Goal: Navigation & Orientation: Find specific page/section

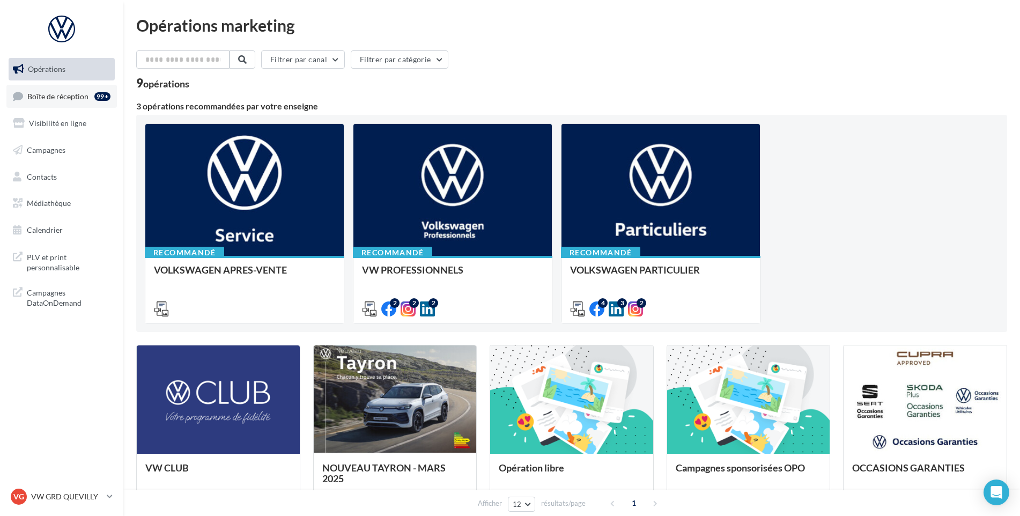
click at [72, 94] on span "Boîte de réception" at bounding box center [57, 95] width 61 height 9
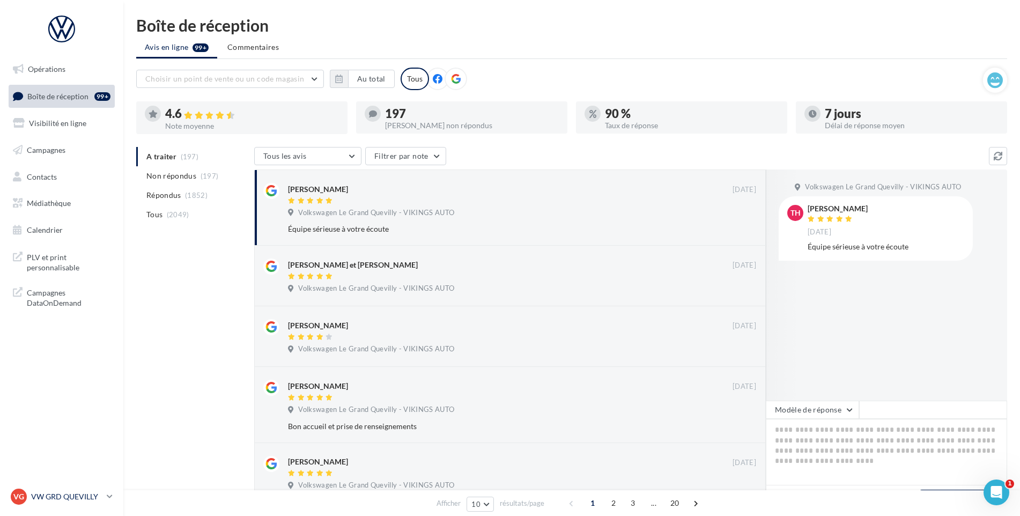
click at [75, 509] on div "VG VW GRD QUEVILLY vw-leg-vau" at bounding box center [61, 500] width 123 height 29
click at [77, 504] on div "VG VW GRD QUEVILLY vw-leg-vau" at bounding box center [57, 497] width 92 height 16
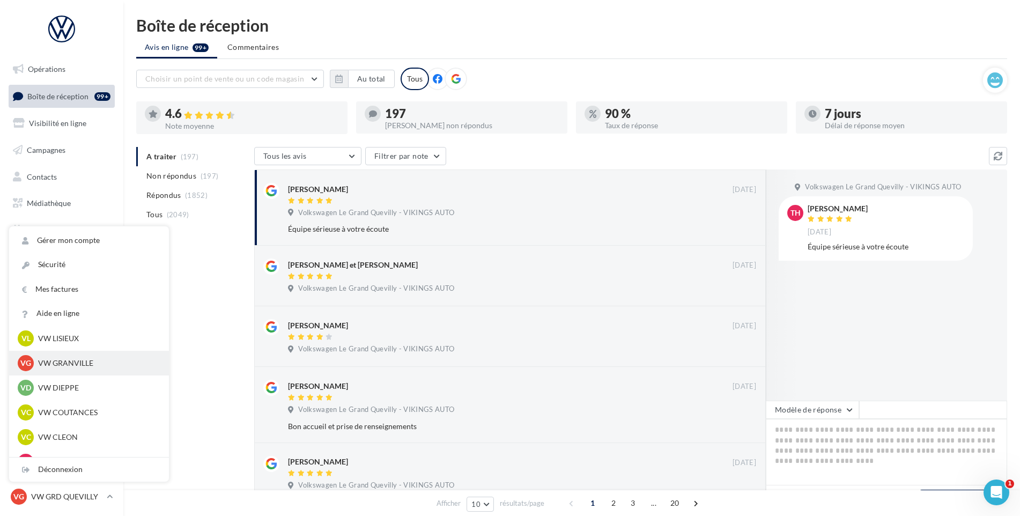
scroll to position [238, 0]
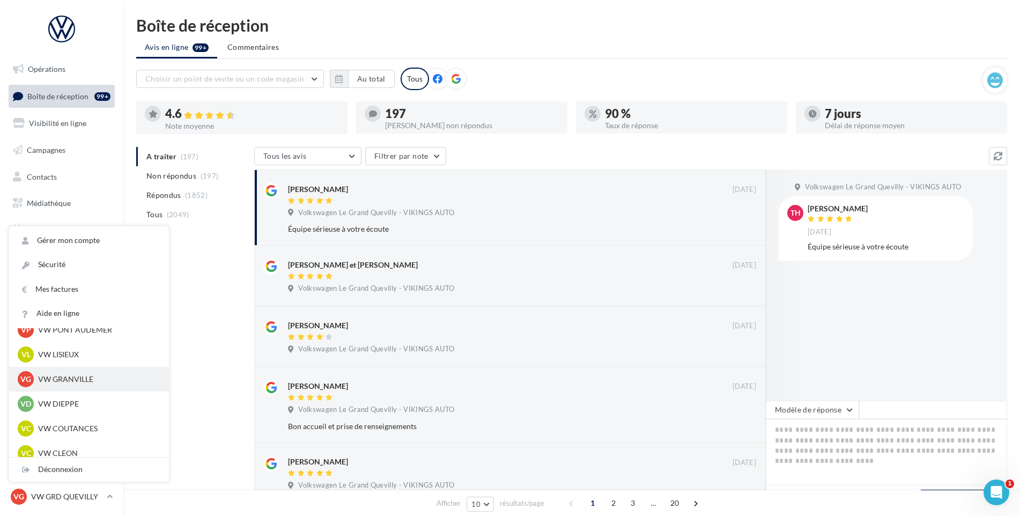
click at [78, 383] on p "VW GRANVILLE" at bounding box center [97, 379] width 118 height 11
